Goal: Task Accomplishment & Management: Use online tool/utility

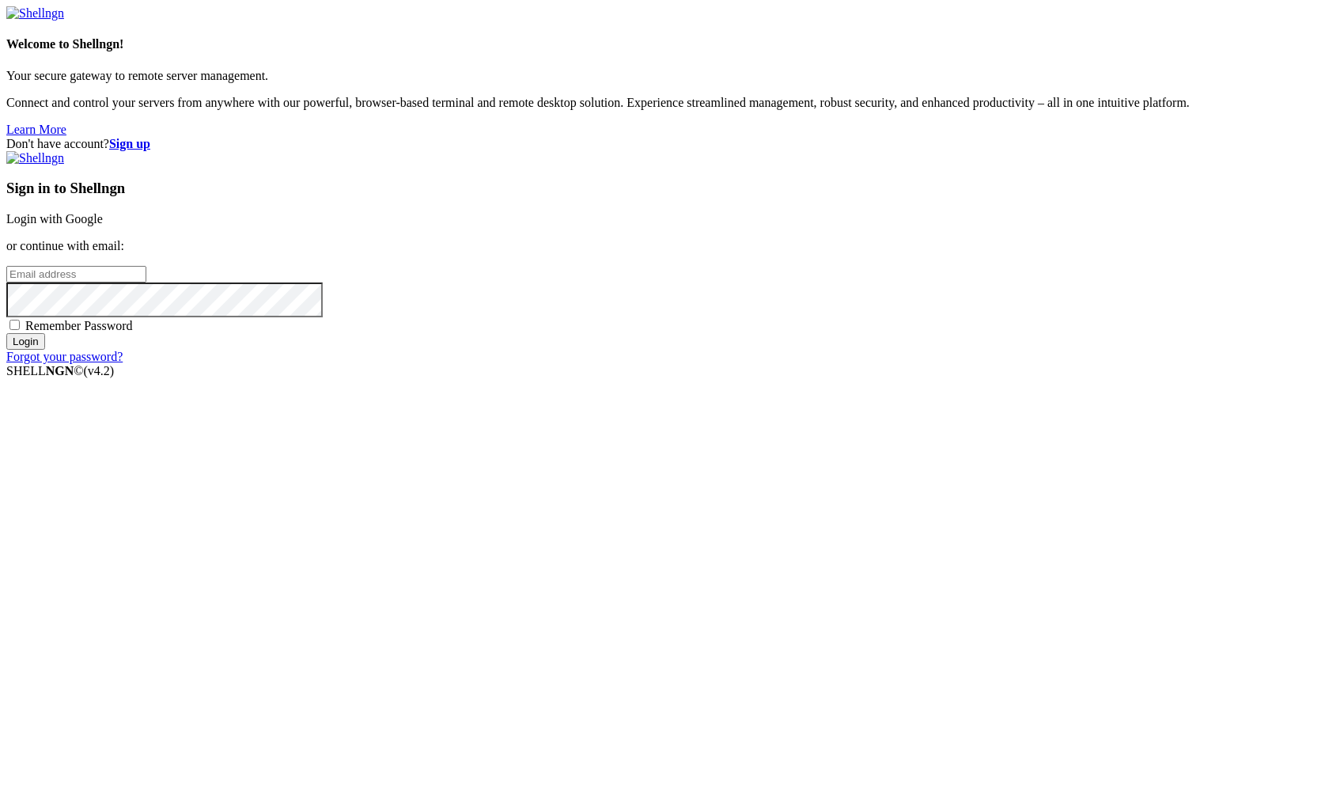
click at [103, 225] on link "Login with Google" at bounding box center [54, 218] width 96 height 13
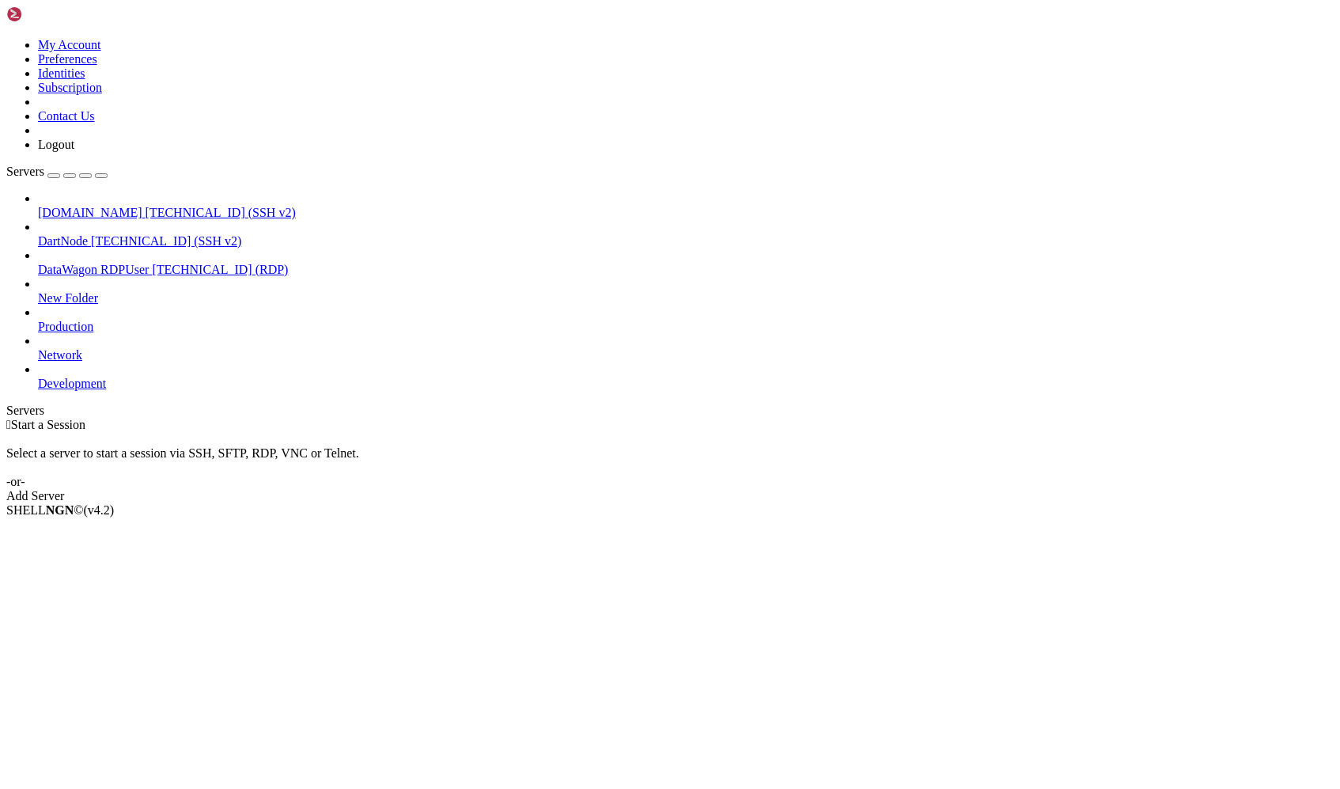
click at [146, 206] on span "[TECHNICAL_ID] (SSH v2)" at bounding box center [221, 212] width 150 height 13
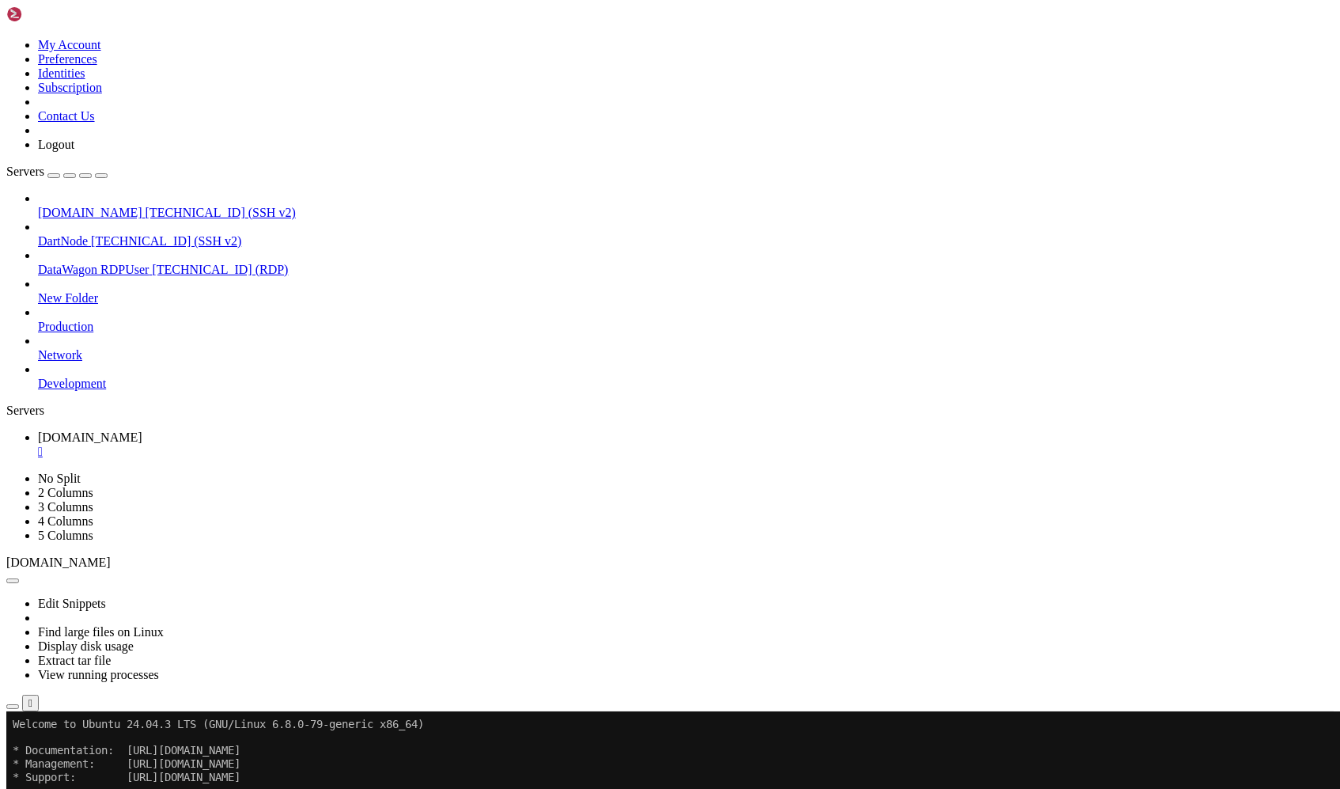
scroll to position [157, 0]
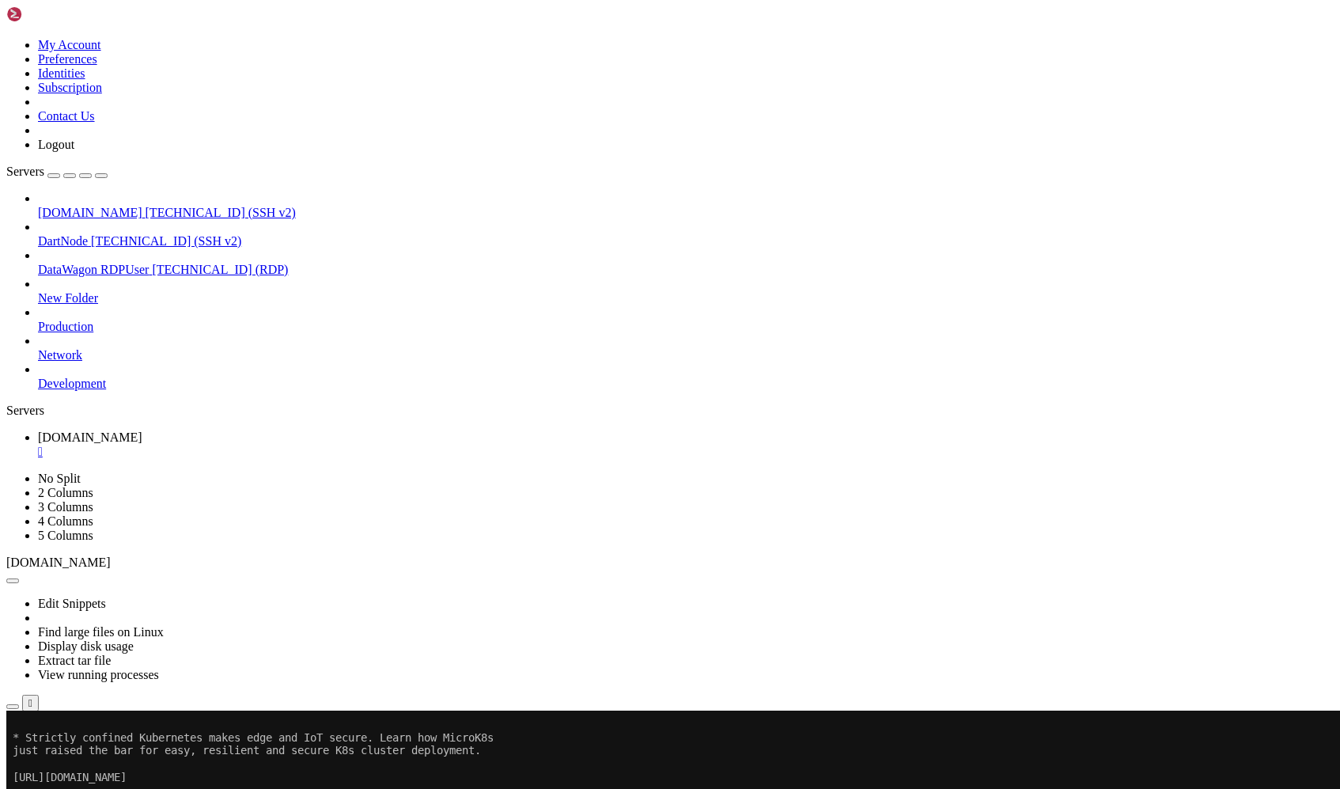
drag, startPoint x: 365, startPoint y: 1361, endPoint x: 21, endPoint y: 1065, distance: 454.3
drag, startPoint x: 327, startPoint y: 1175, endPoint x: -6, endPoint y: 1003, distance: 374.3
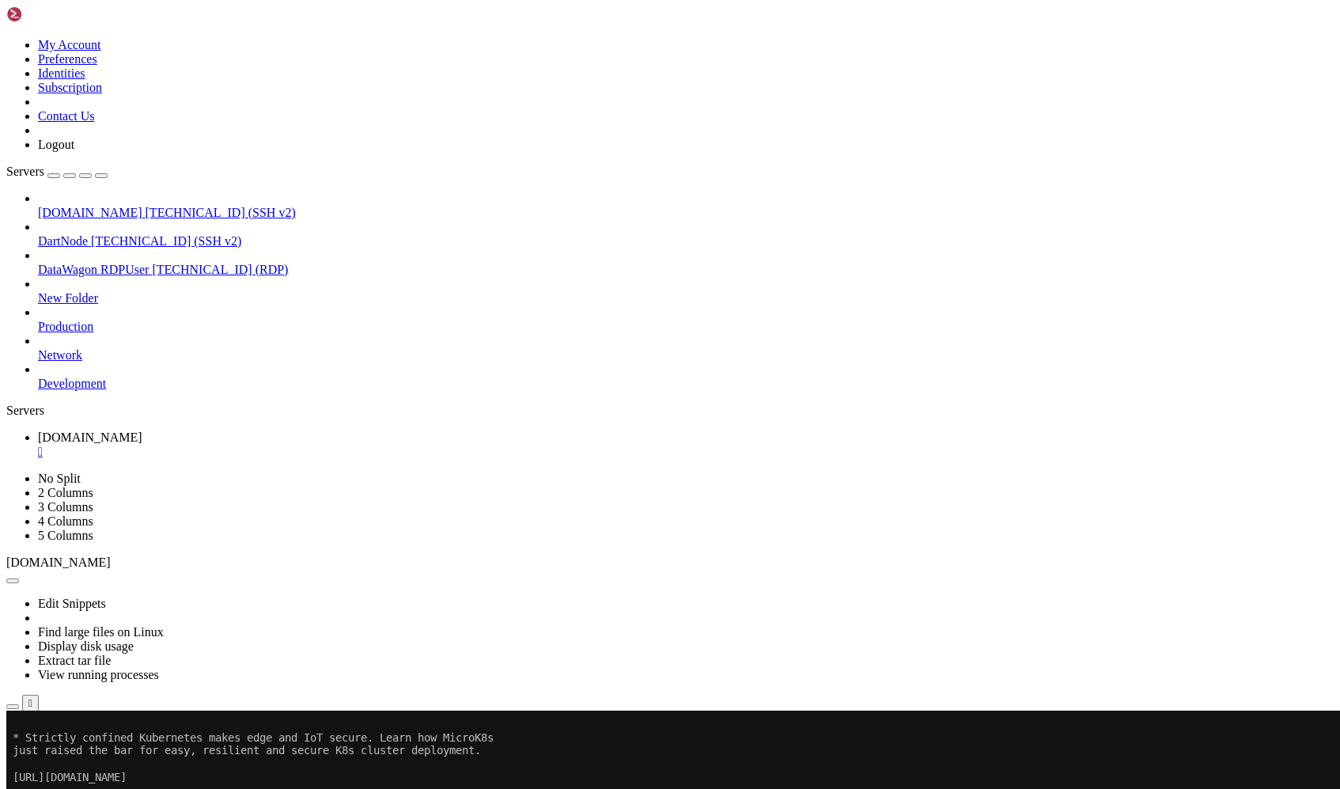
copy div "22/tcp ALLOW Anywhere 8554 ALLOW Anywhere 1935 ALLOW Anywhere 8888 ALLOW Anywhe…"
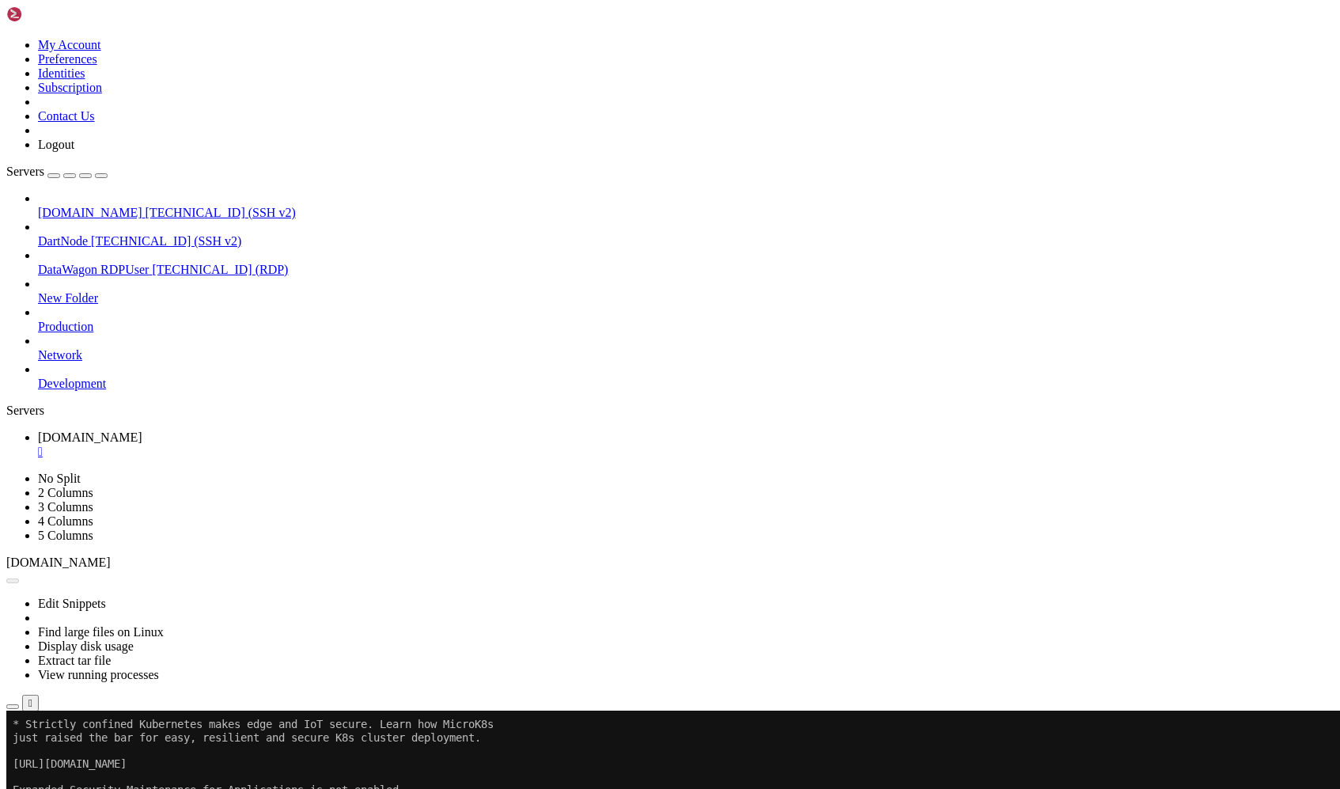
click at [330, 445] on div "" at bounding box center [686, 452] width 1296 height 14
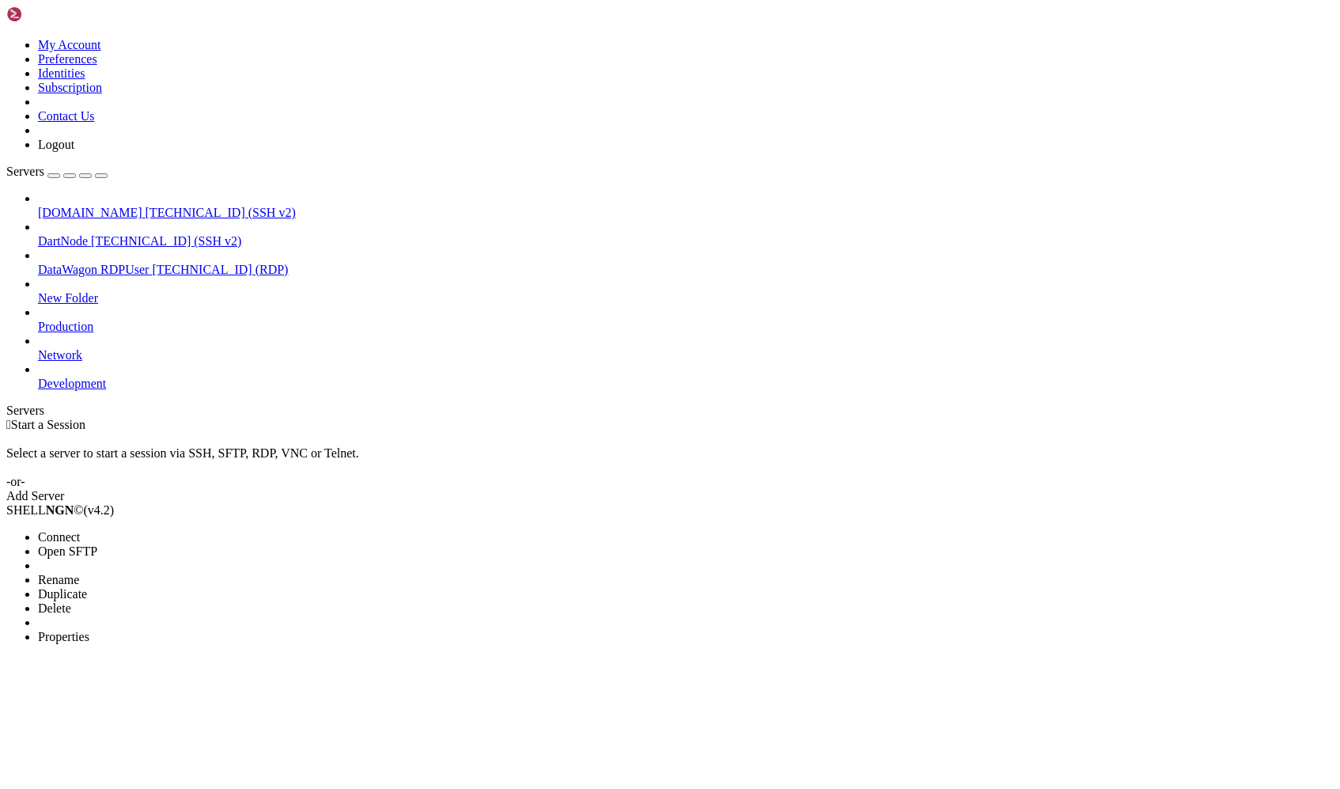
click at [182, 630] on li "Properties" at bounding box center [110, 637] width 144 height 14
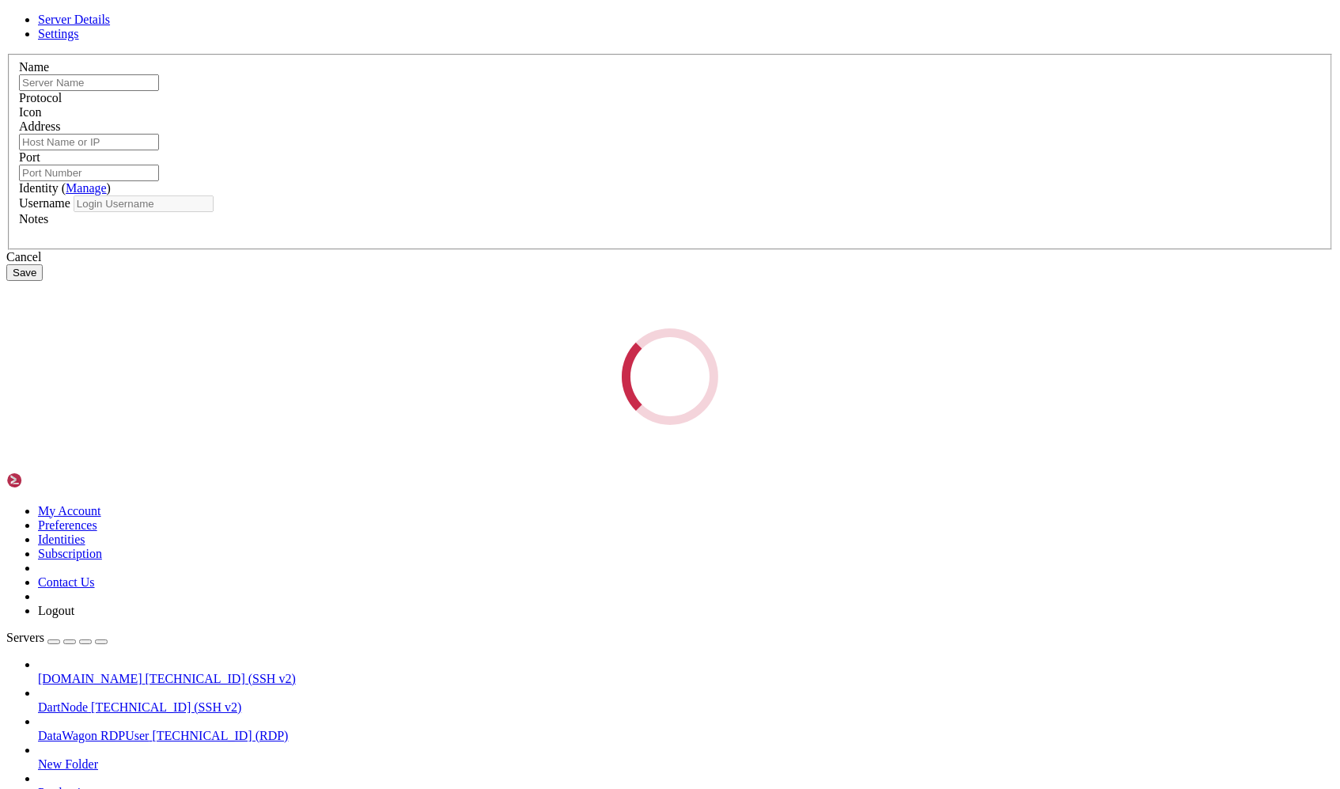
type input "[DOMAIN_NAME]"
type input "[TECHNICAL_ID]"
type input "22"
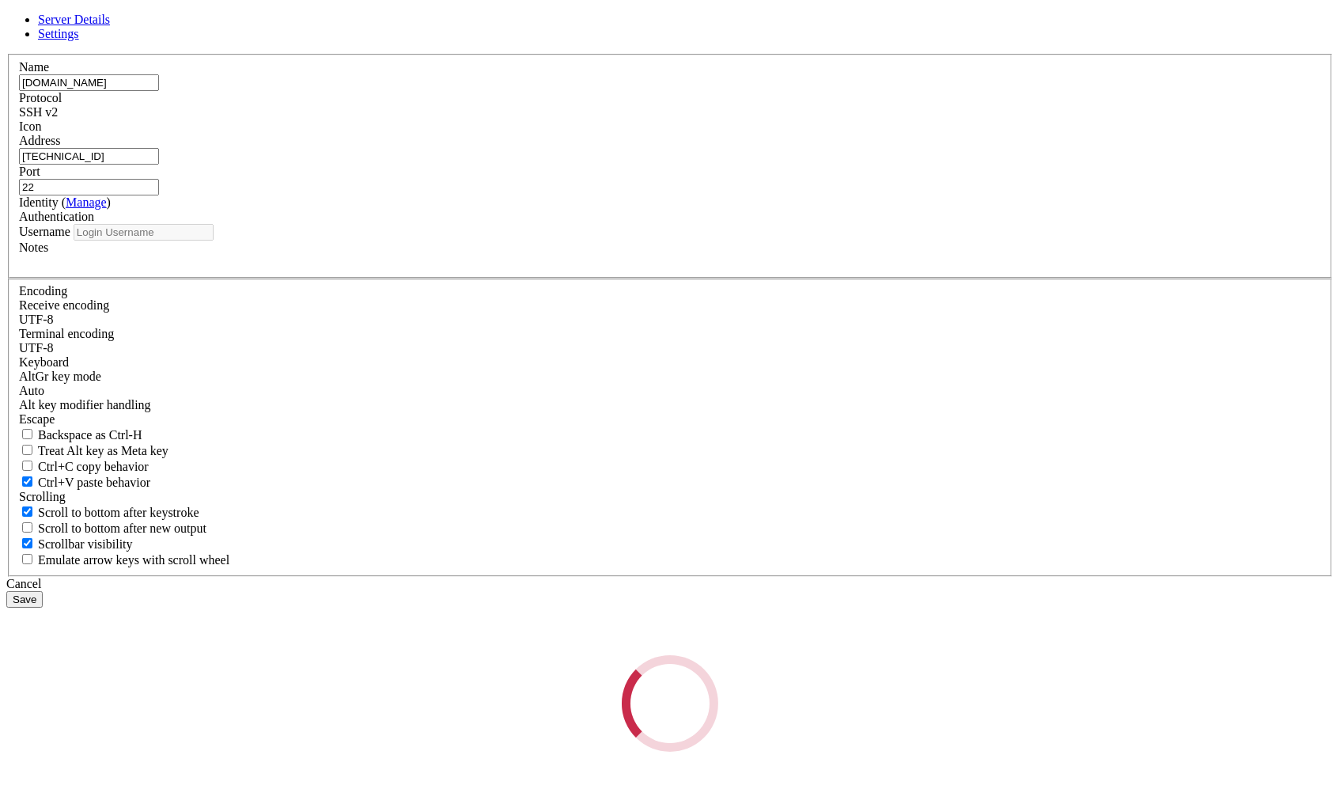
type input "root"
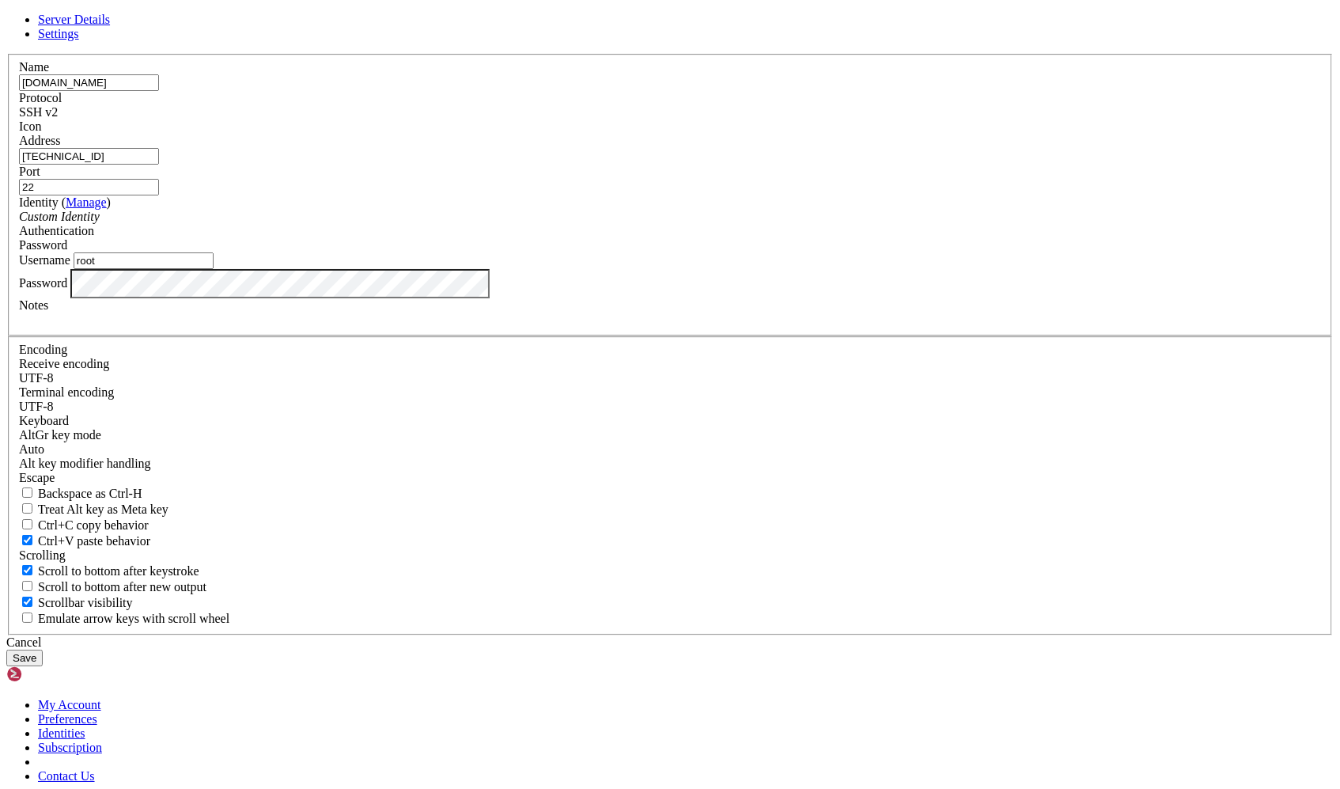
click at [159, 165] on input "[TECHNICAL_ID]" at bounding box center [89, 156] width 140 height 17
click at [441, 467] on div "Name [DOMAIN_NAME] Protocol SSH v2 Icon Address [TECHNICAL_ID] ( )" at bounding box center [669, 344] width 1327 height 581
click at [43, 649] on button "Save" at bounding box center [24, 657] width 36 height 17
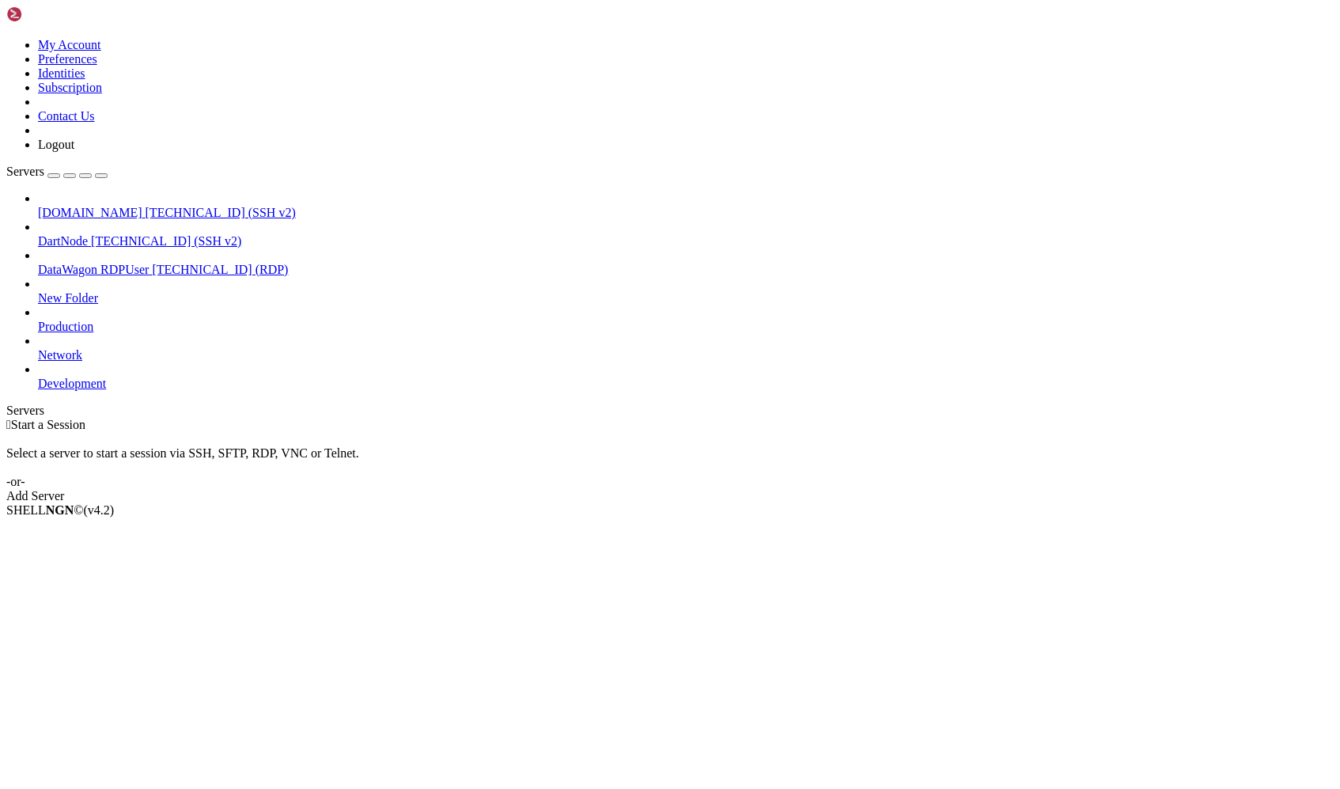
click at [146, 206] on span "[TECHNICAL_ID] (SSH v2)" at bounding box center [221, 212] width 150 height 13
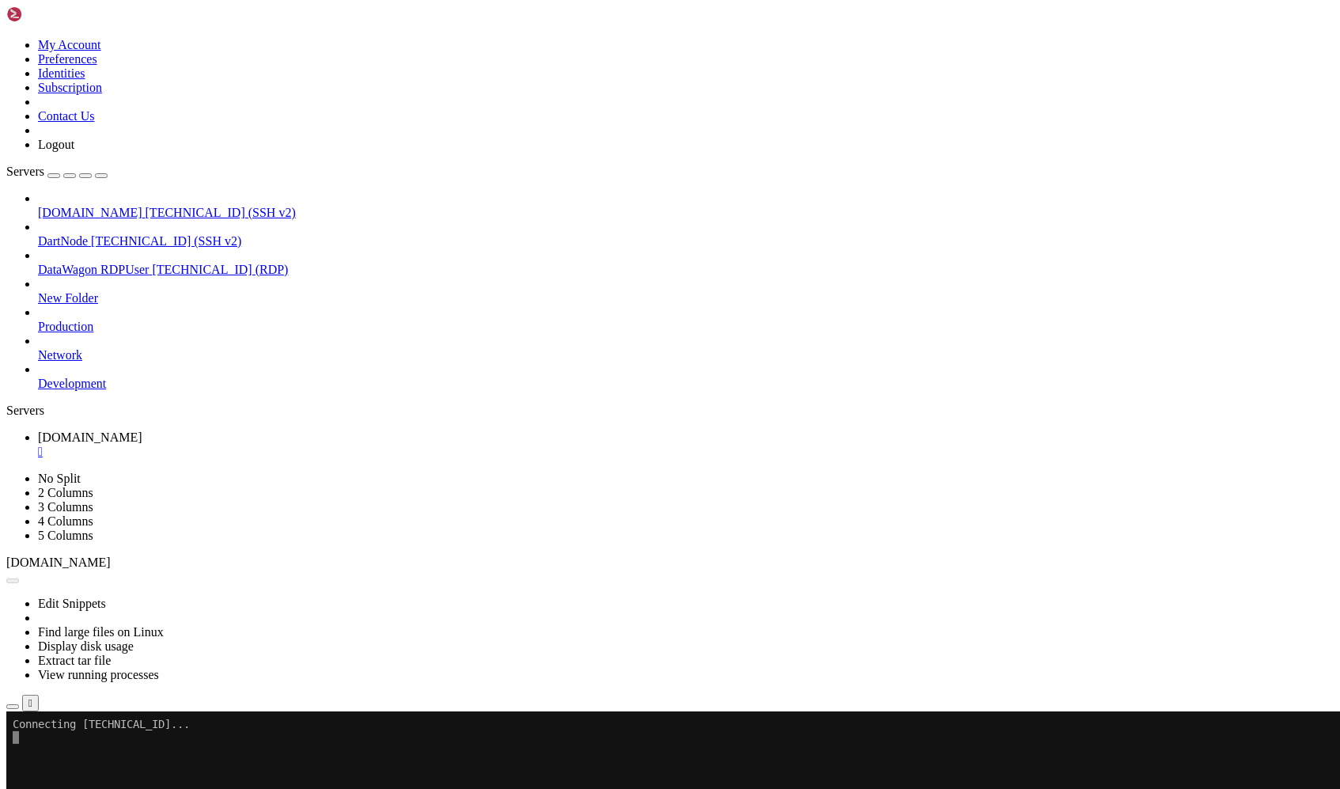
scroll to position [0, 0]
click at [333, 445] on div "" at bounding box center [686, 452] width 1296 height 14
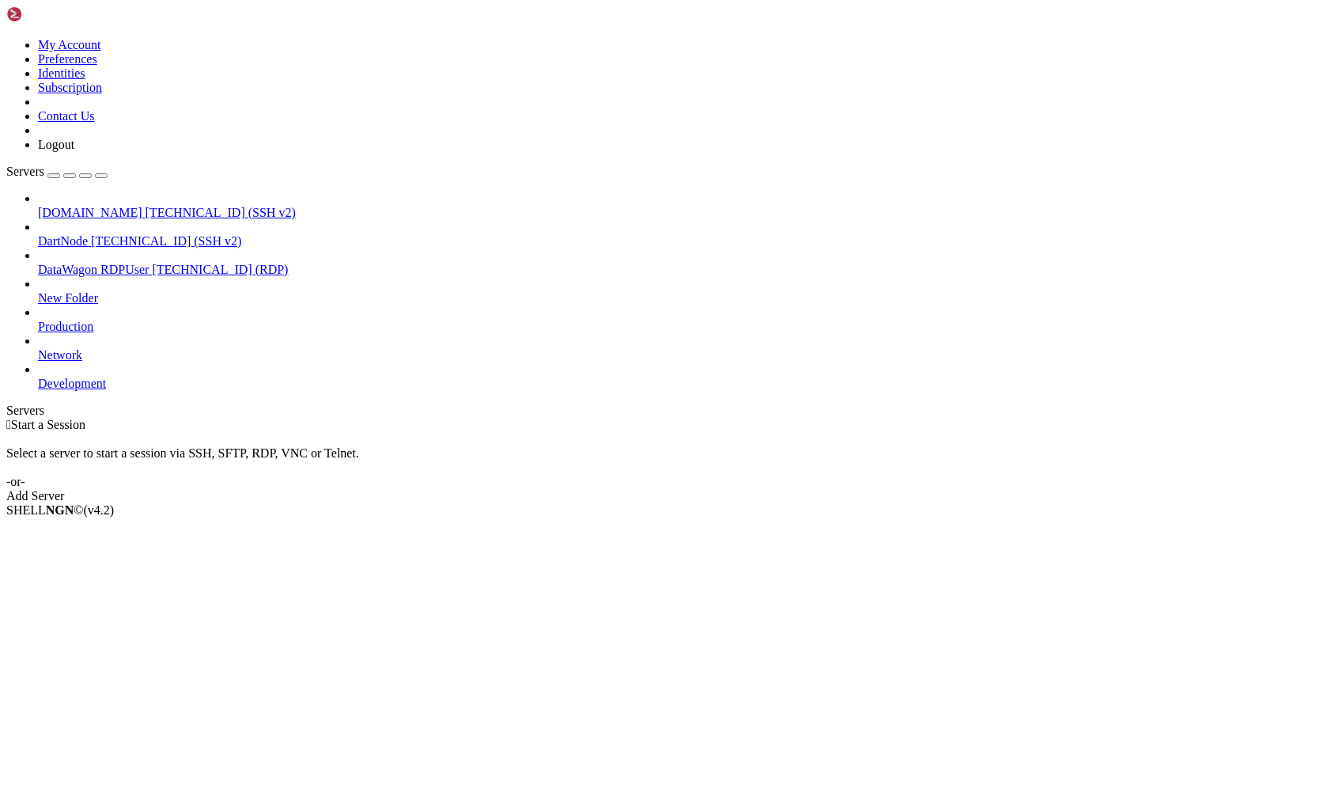
click at [62, 234] on span "DartNode" at bounding box center [63, 240] width 50 height 13
click at [73, 206] on link "[DOMAIN_NAME] [TECHNICAL_ID] (SSH v2)" at bounding box center [686, 213] width 1296 height 14
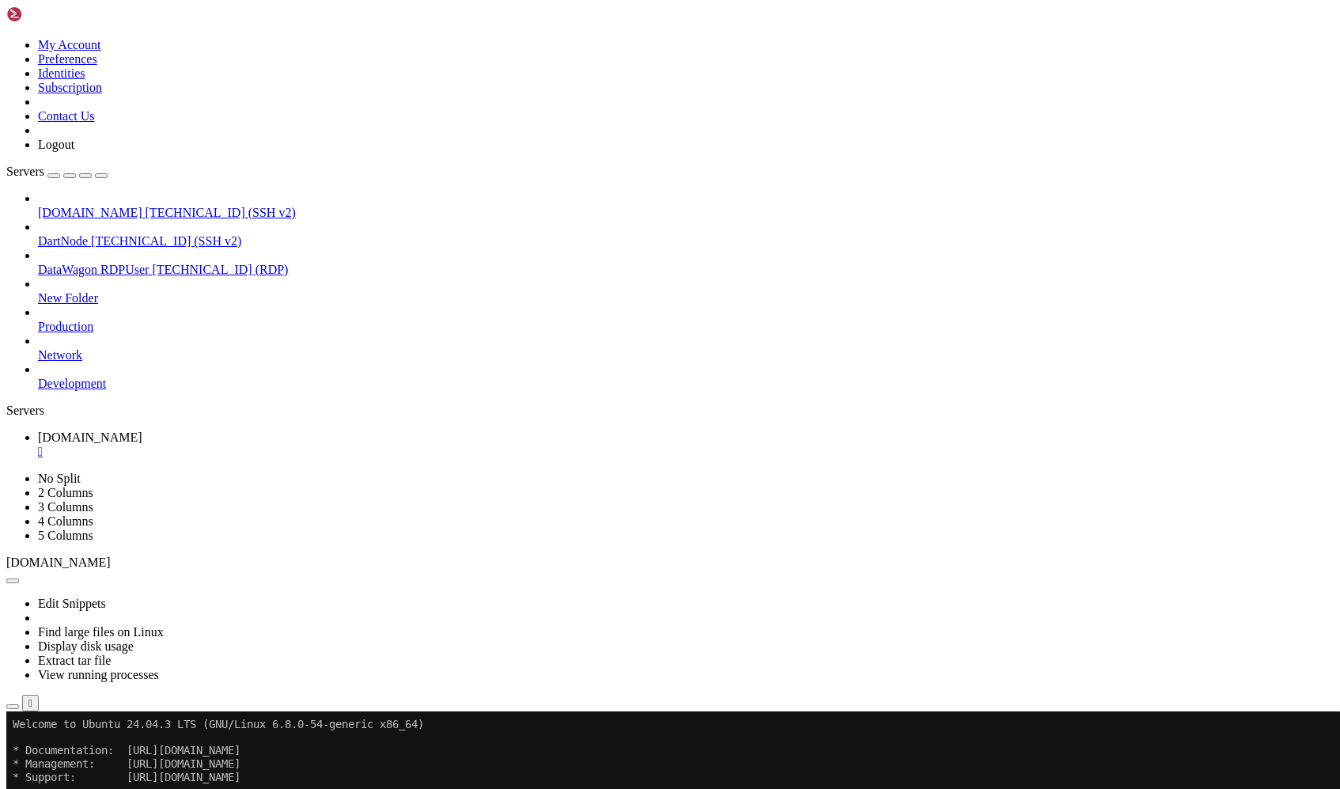
click at [331, 445] on div "" at bounding box center [686, 452] width 1296 height 14
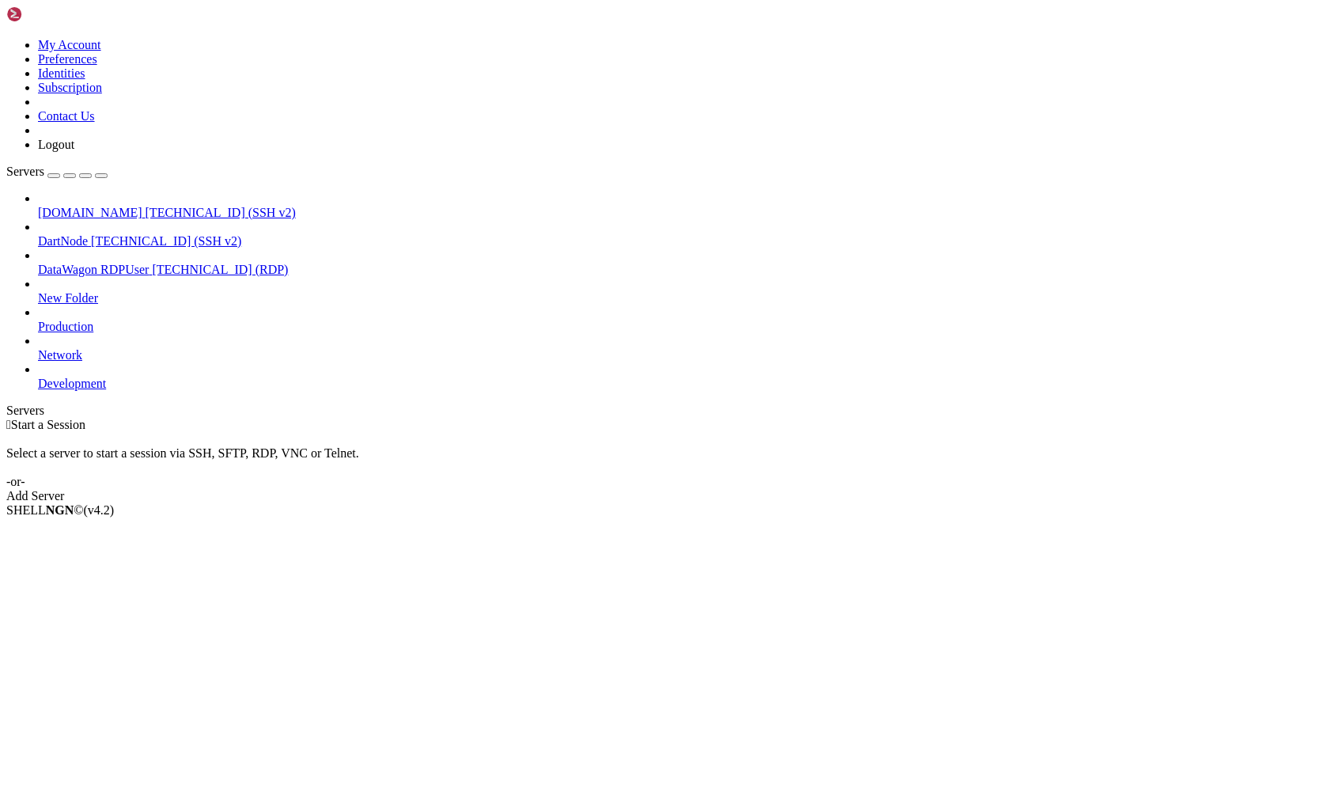
click at [100, 206] on span "[DOMAIN_NAME]" at bounding box center [90, 212] width 104 height 13
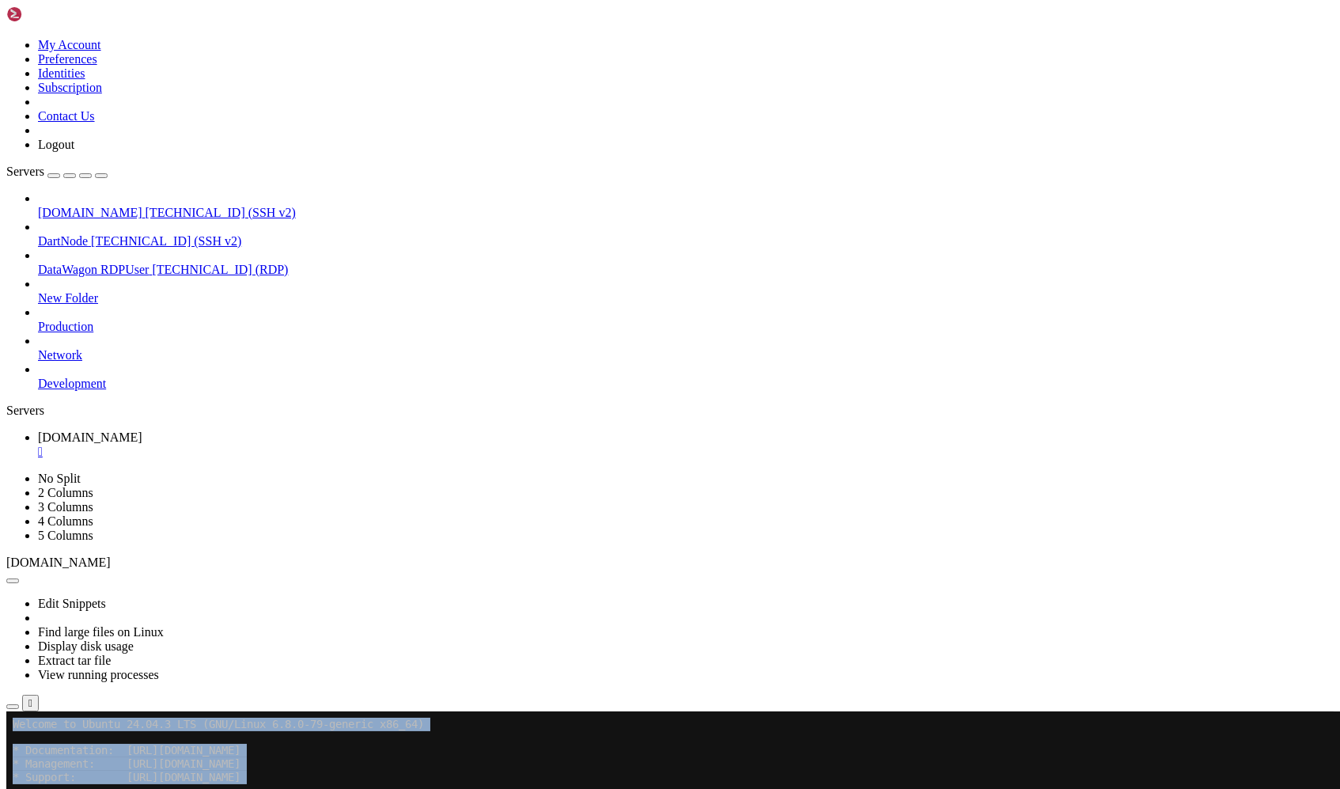
drag, startPoint x: 348, startPoint y: 1050, endPoint x: 193, endPoint y: 719, distance: 365.2
copy div "Welcome to Ubuntu 24.04.3 LTS (GNU/Linux 6.8.0-79-generic x86_64) * Documentati…"
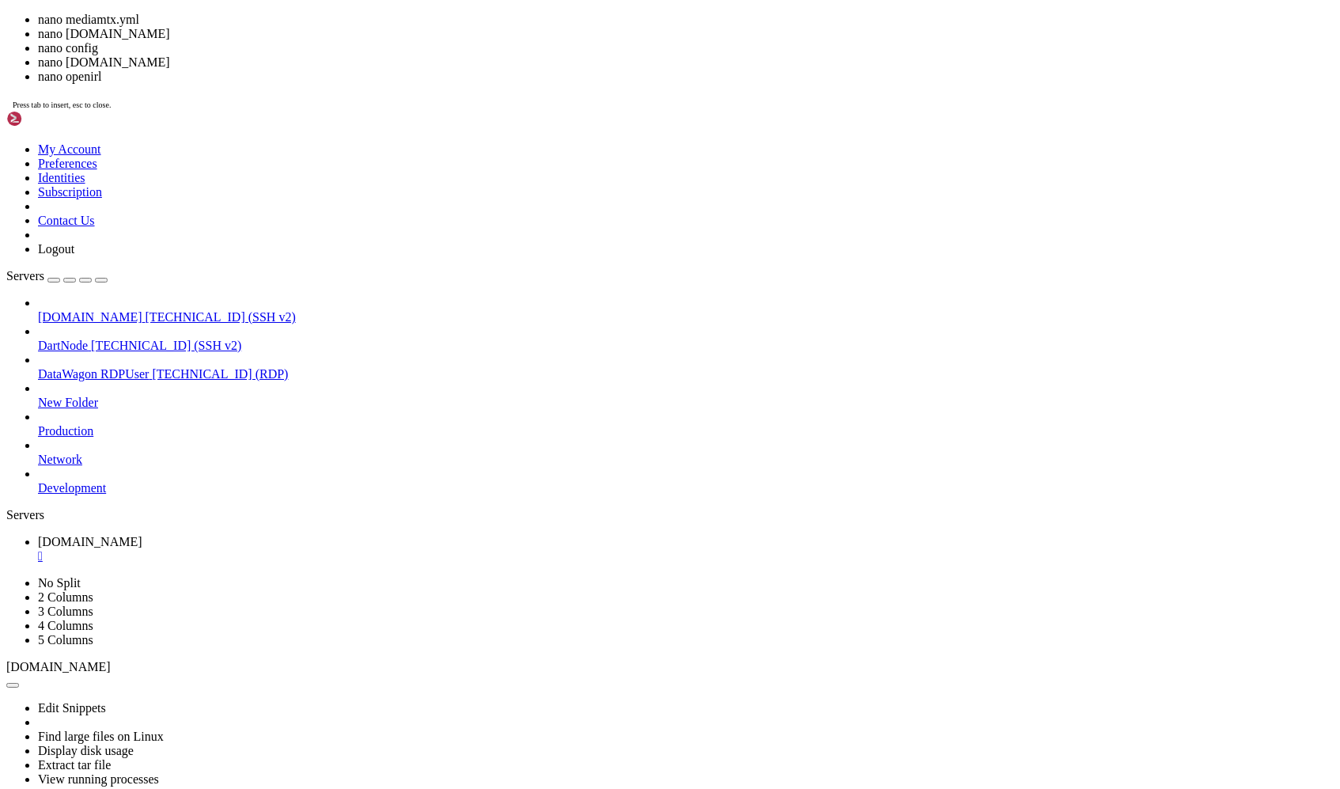
drag, startPoint x: 195, startPoint y: 908, endPoint x: 424, endPoint y: 905, distance: 228.6
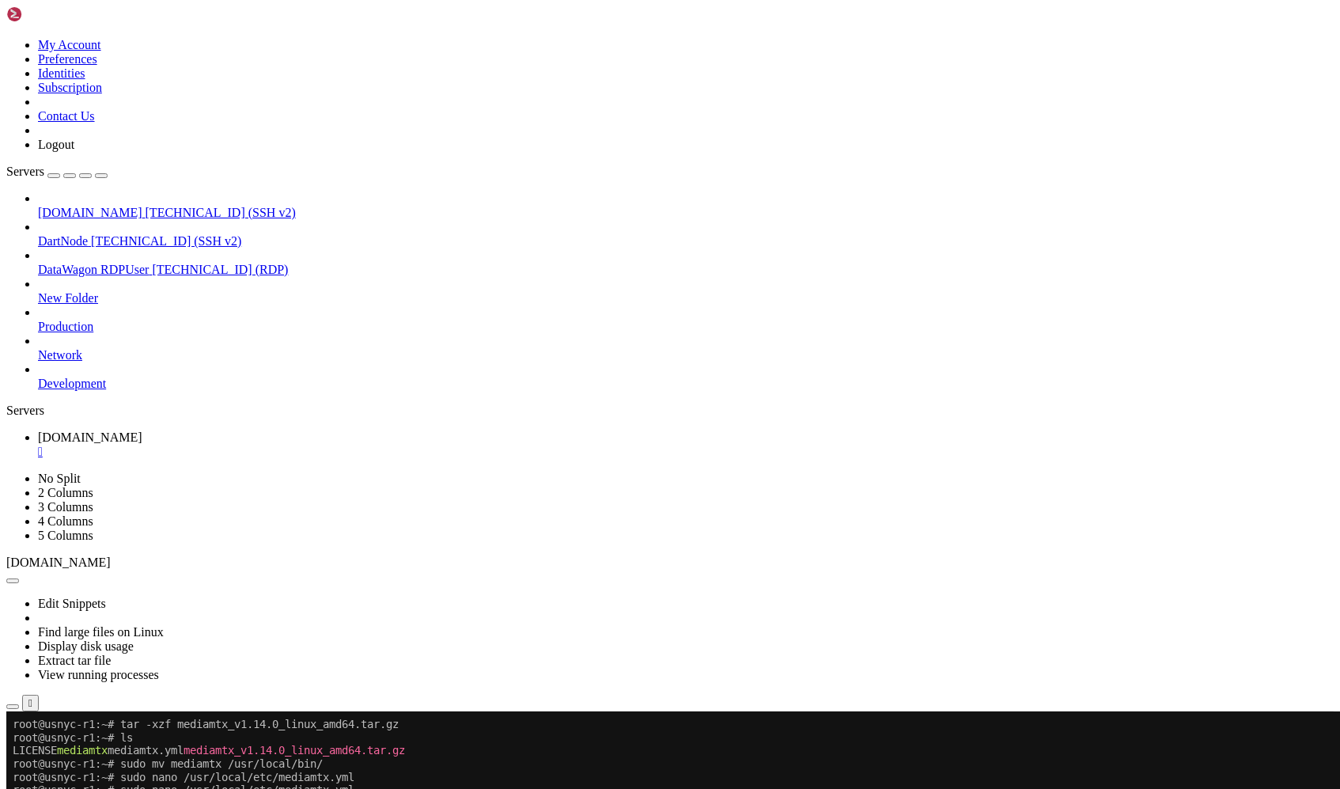
drag, startPoint x: 624, startPoint y: 1025, endPoint x: 650, endPoint y: 1024, distance: 26.1
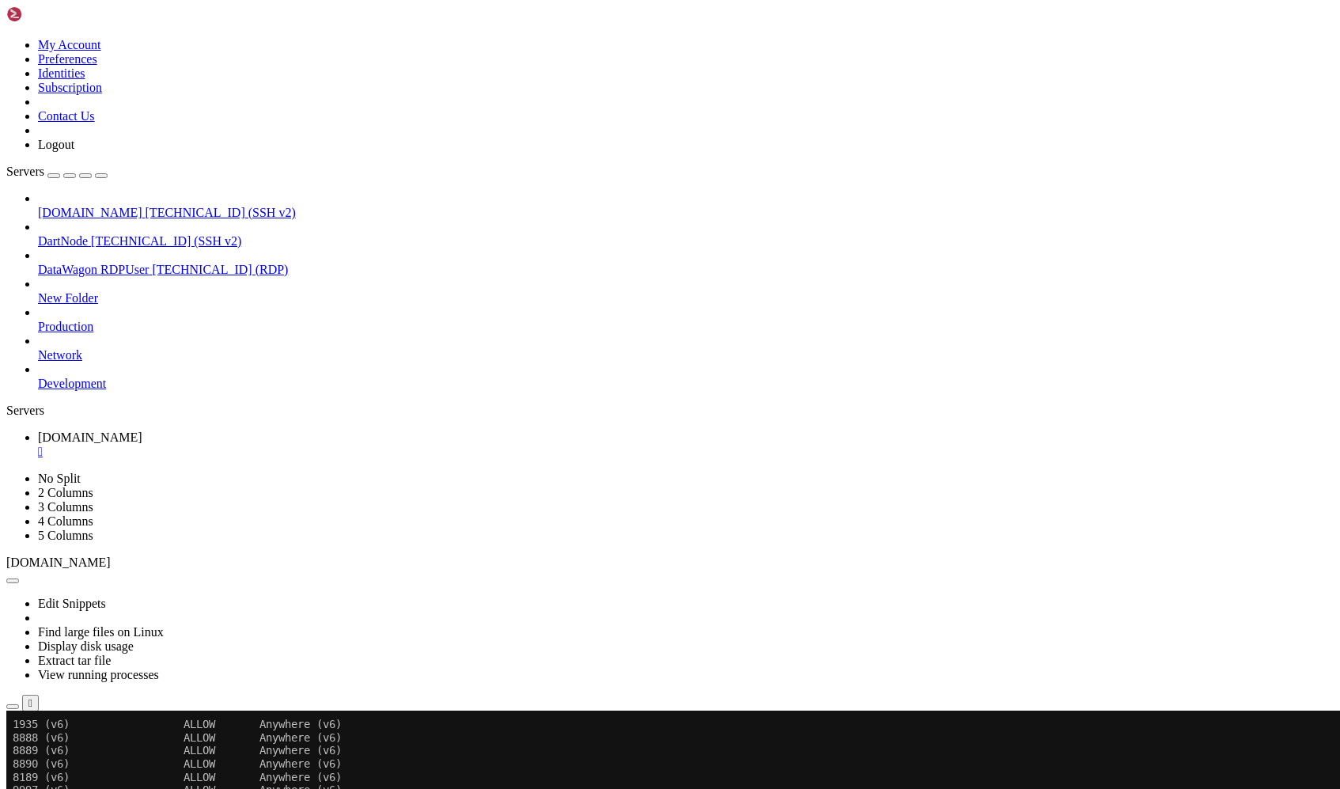
scroll to position [946, 0]
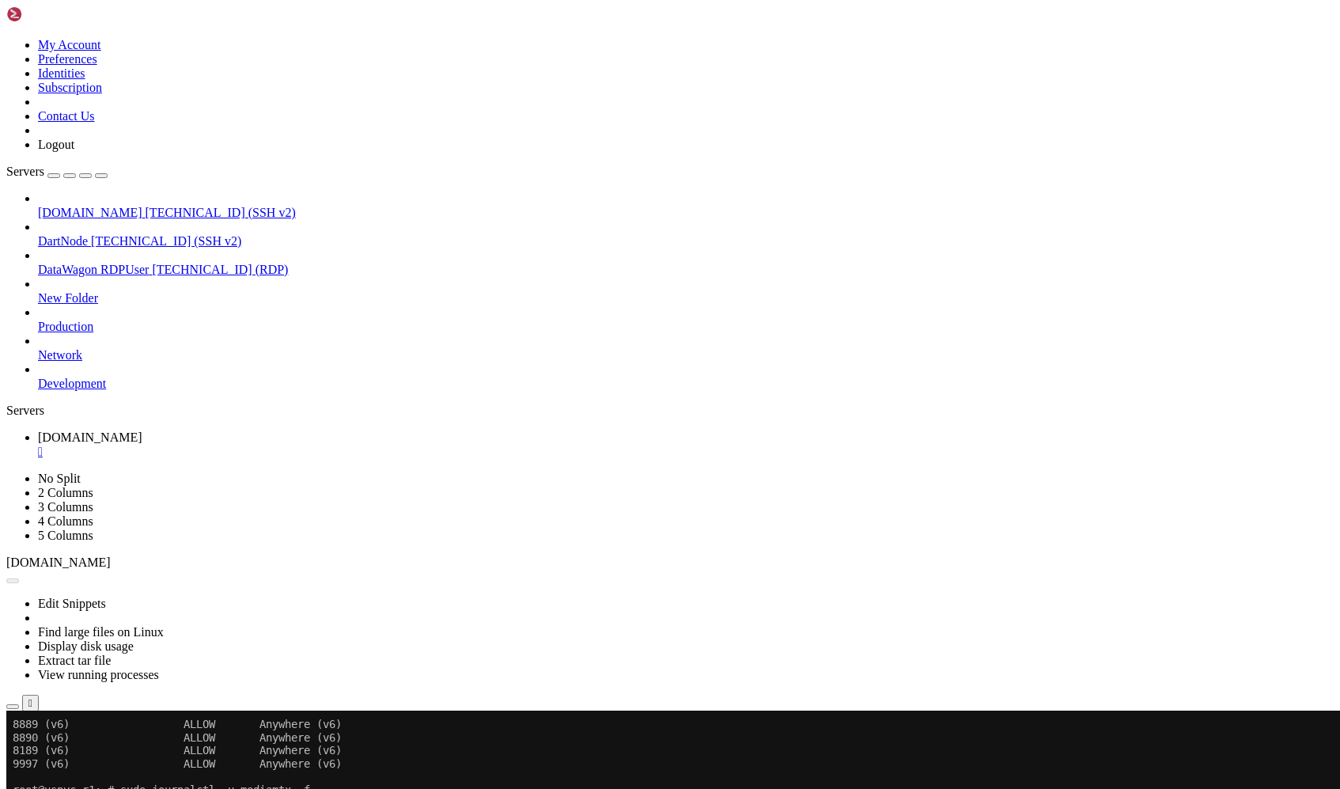
click at [70, 755] on button "Reconnect" at bounding box center [37, 763] width 63 height 17
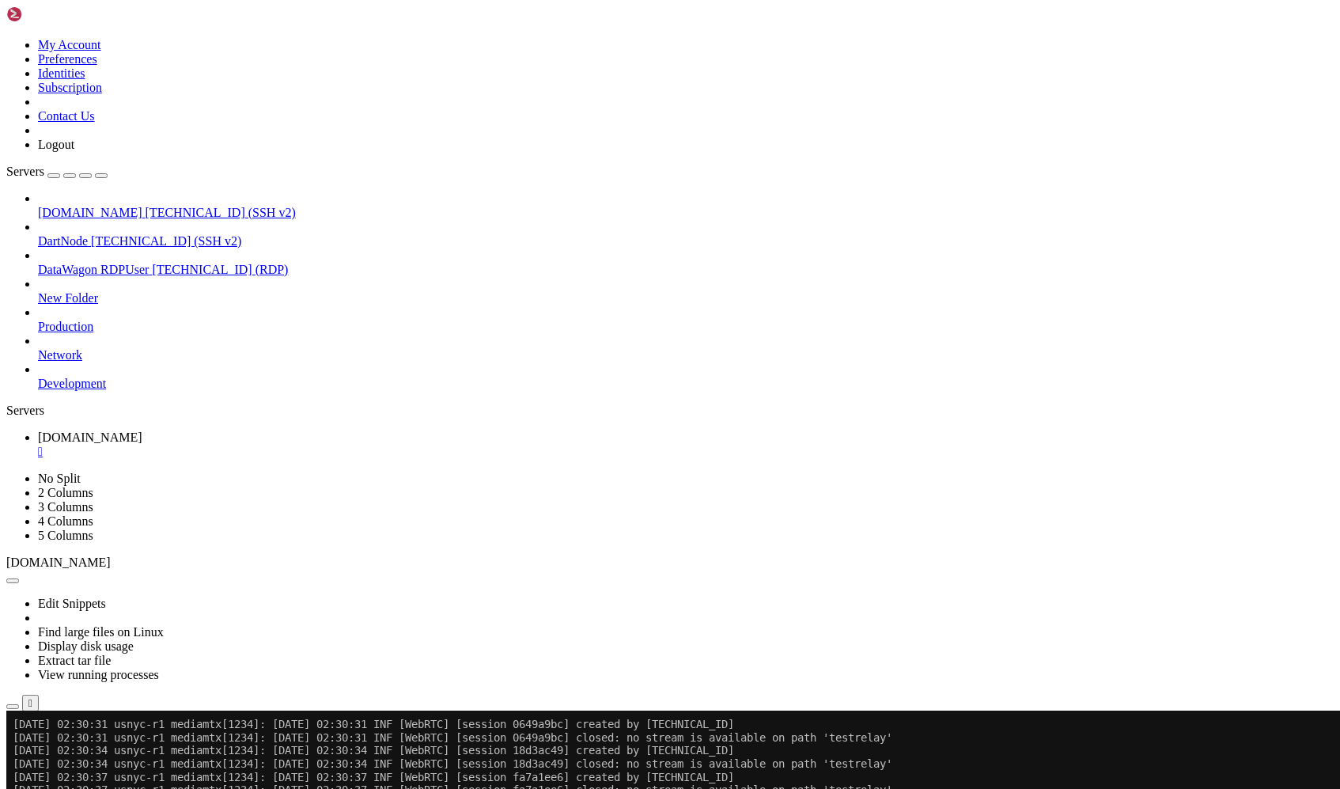
scroll to position [1288, 0]
click at [70, 755] on button "Reconnect" at bounding box center [37, 763] width 63 height 17
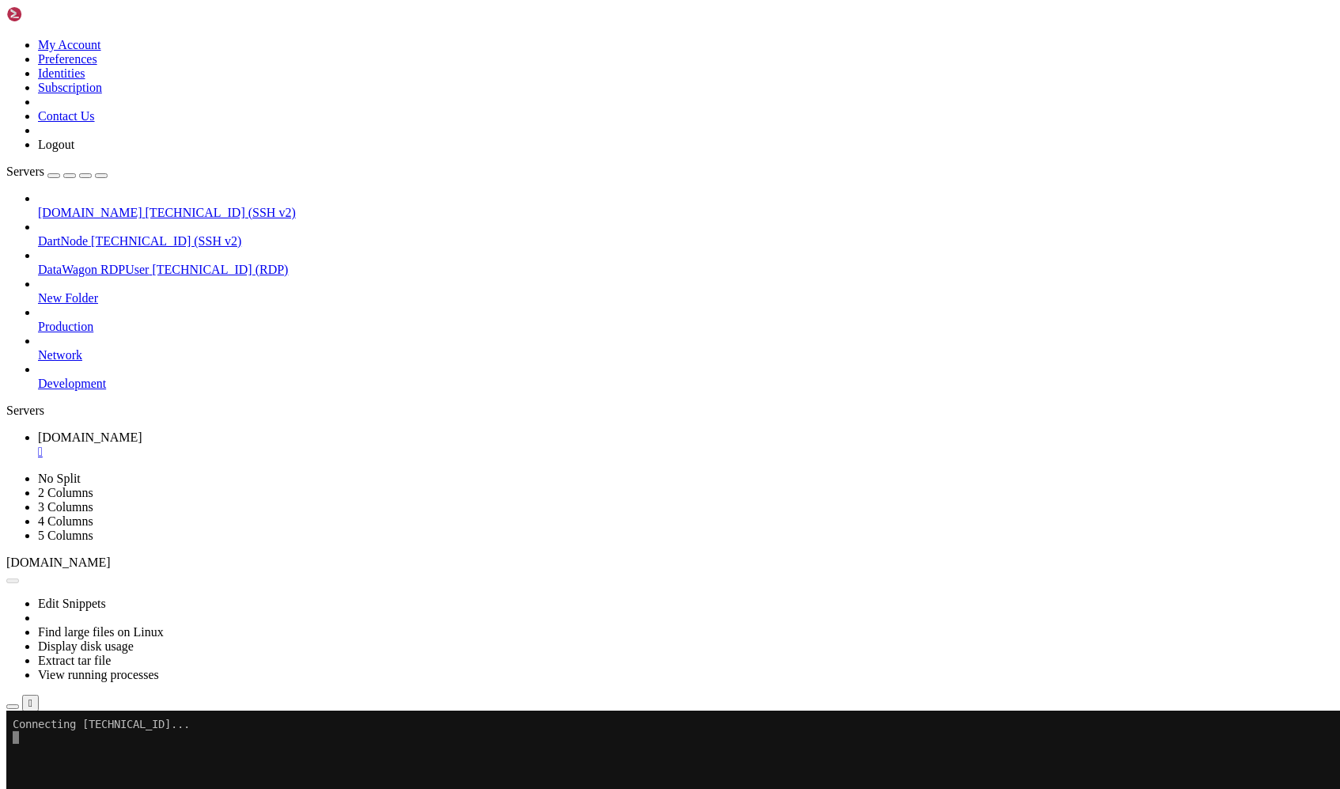
click at [70, 755] on button "Reconnect" at bounding box center [37, 763] width 63 height 17
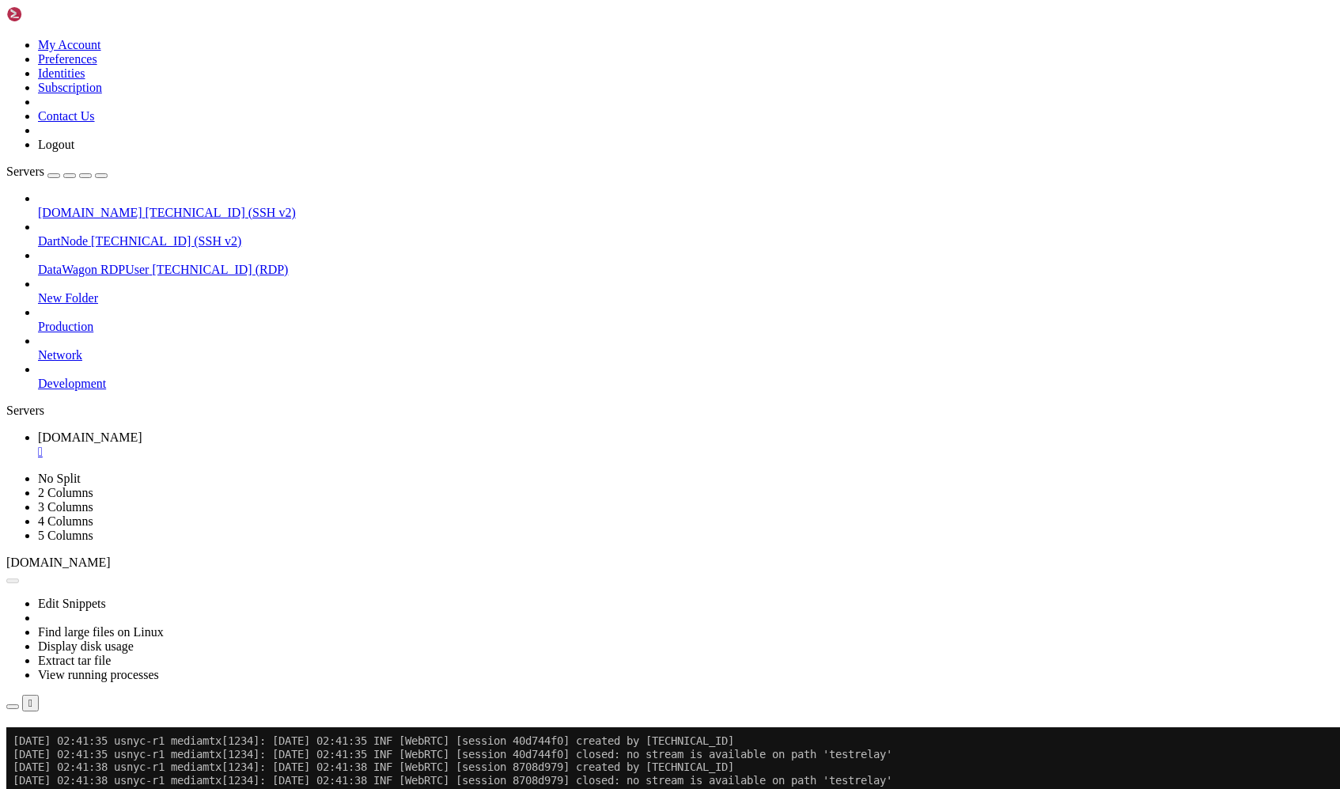
scroll to position [7363, 0]
click at [70, 742] on button "Reconnect" at bounding box center [37, 750] width 63 height 17
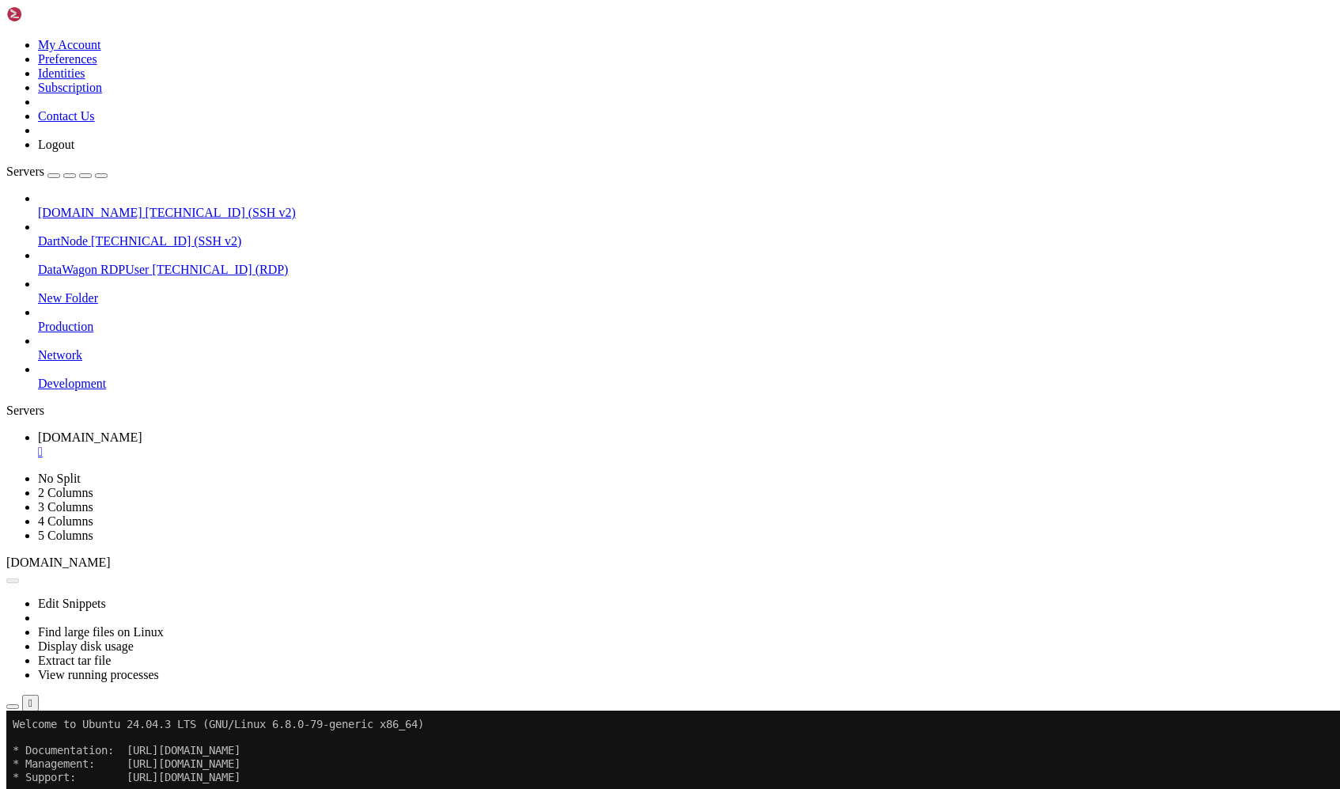
click at [70, 755] on button "Reconnect" at bounding box center [37, 763] width 63 height 17
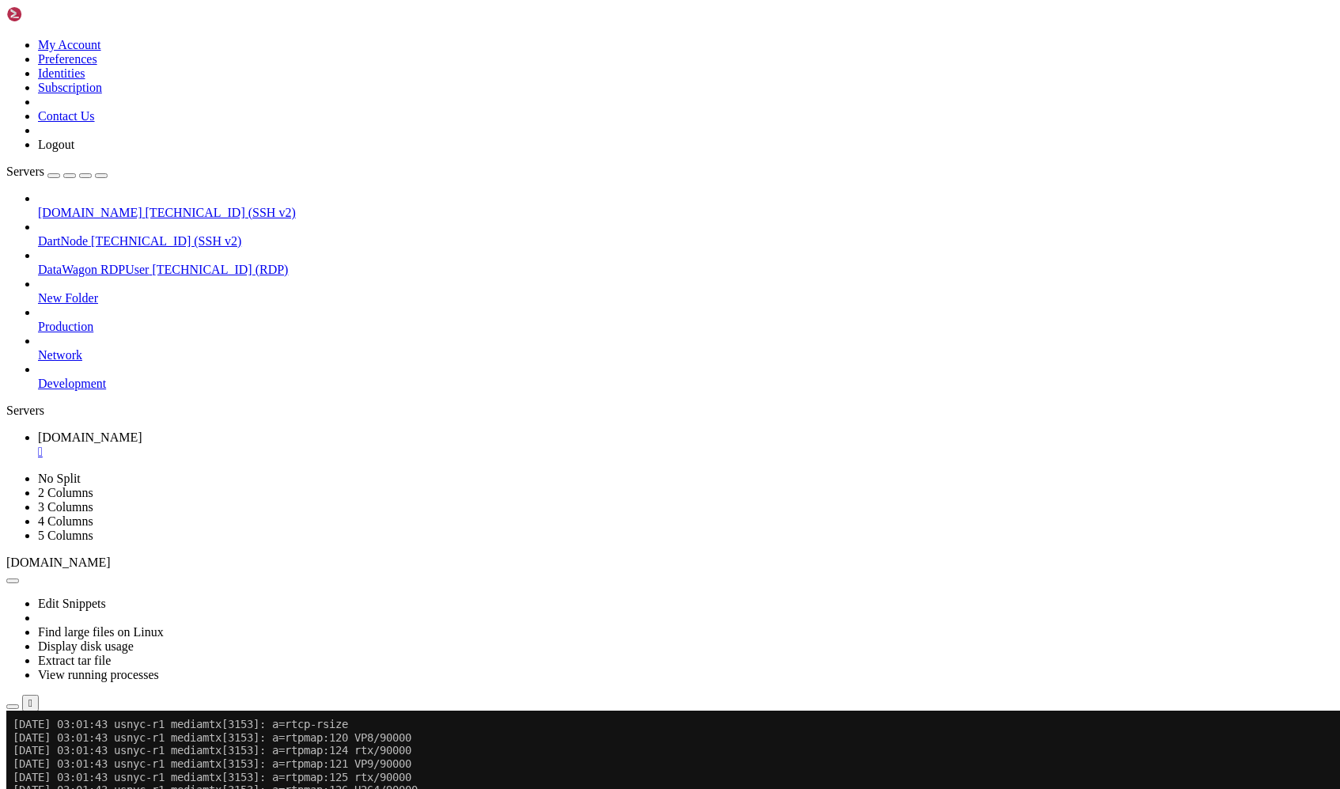
scroll to position [24338, 0]
drag, startPoint x: 103, startPoint y: 1197, endPoint x: 429, endPoint y: 1334, distance: 353.4
